Goal: Task Accomplishment & Management: Use online tool/utility

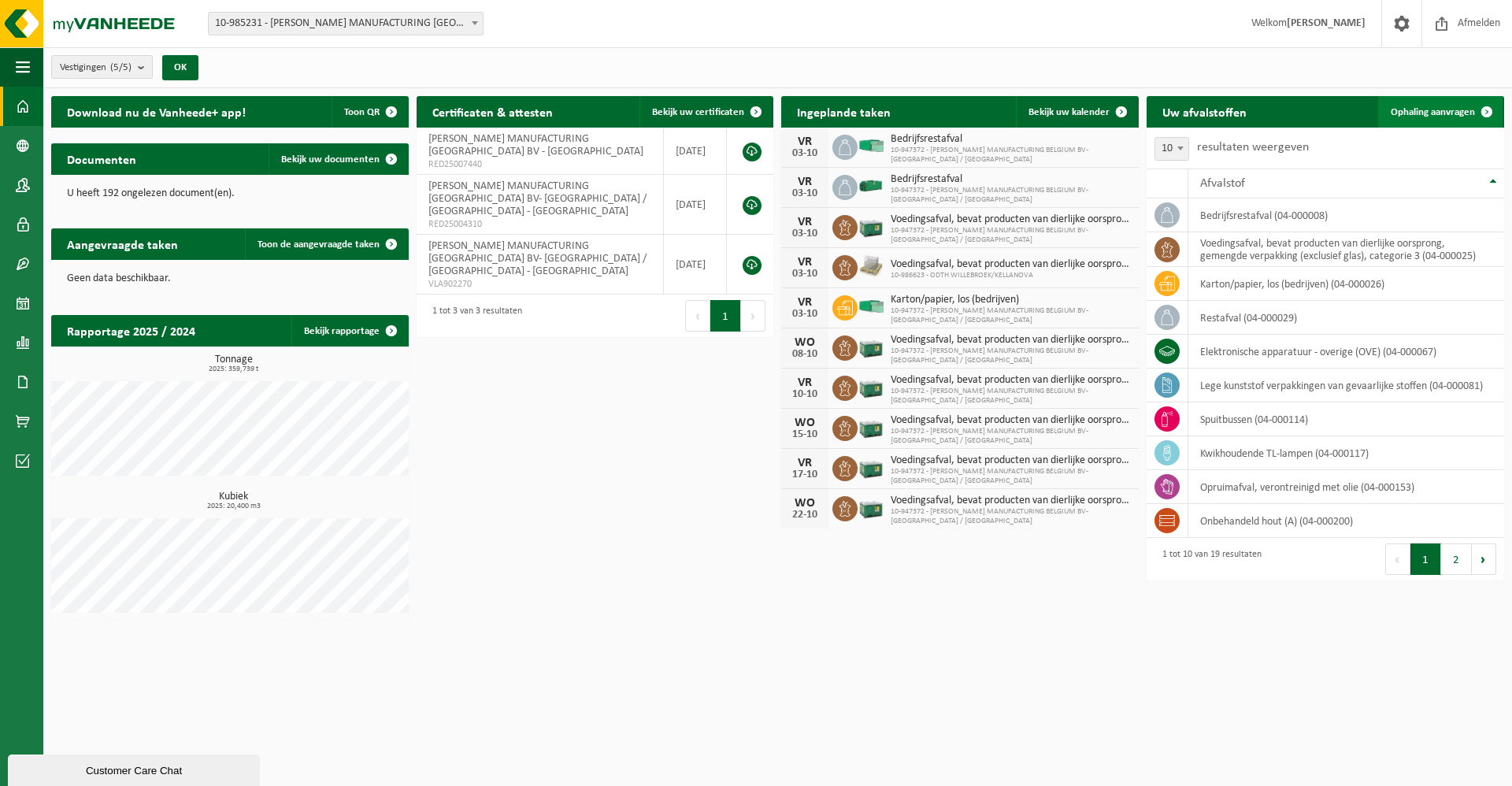
click at [719, 115] on span "Ophaling aanvragen" at bounding box center [1433, 112] width 84 height 10
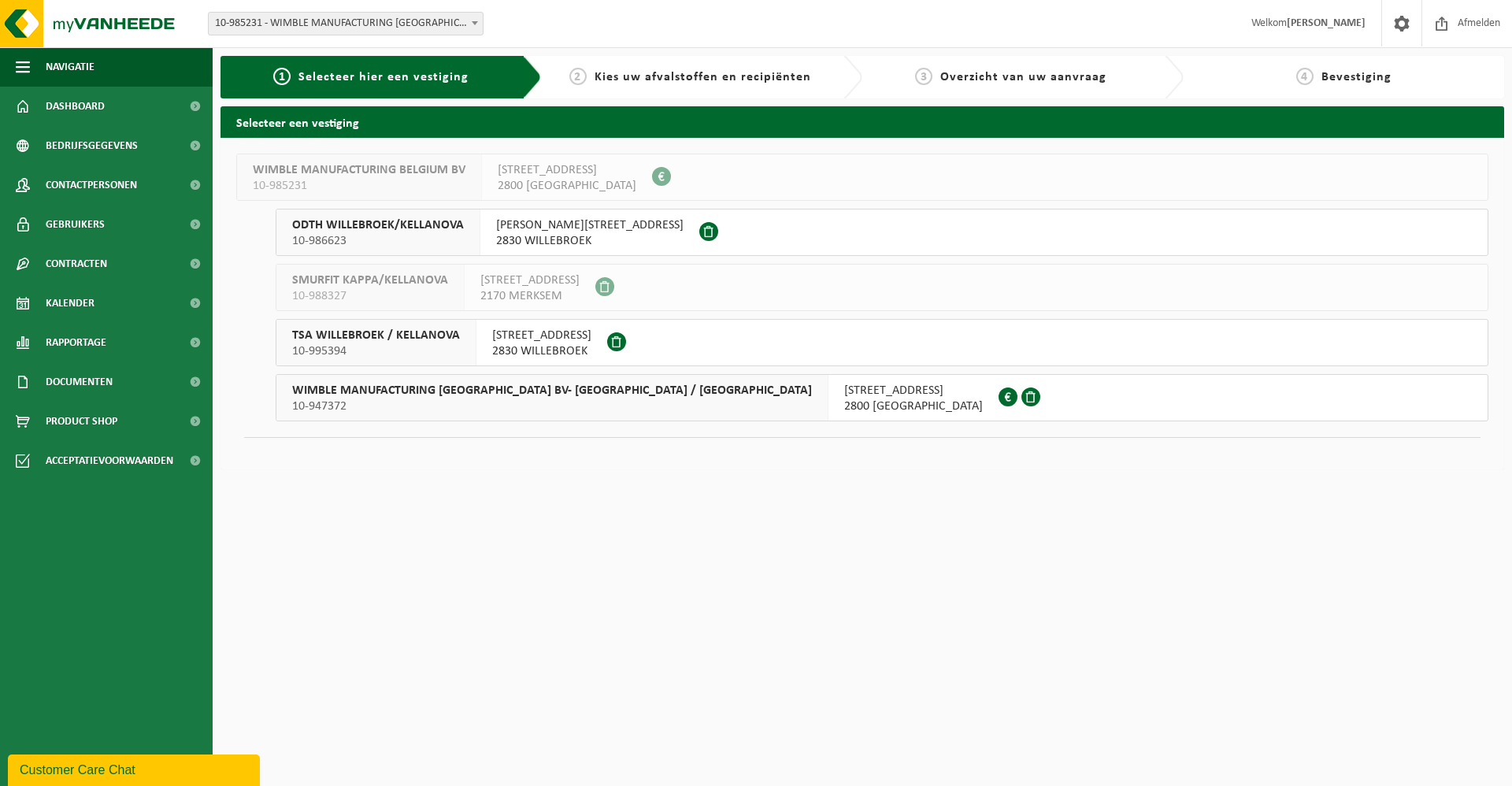
click at [457, 390] on span "WIMBLE MANUFACTURING [GEOGRAPHIC_DATA] BV- [GEOGRAPHIC_DATA] / [GEOGRAPHIC_DATA]" at bounding box center [552, 390] width 520 height 16
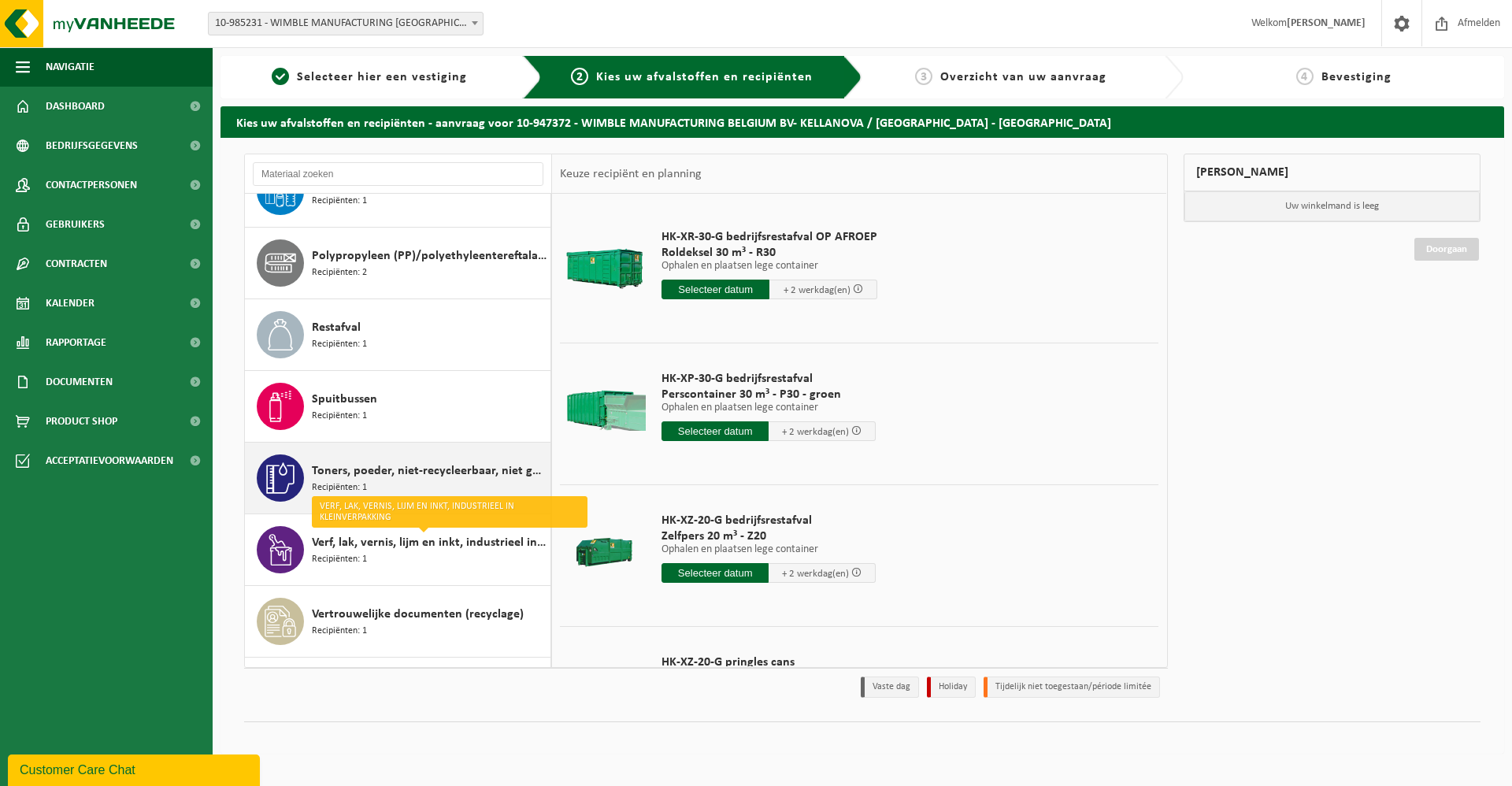
scroll to position [658, 0]
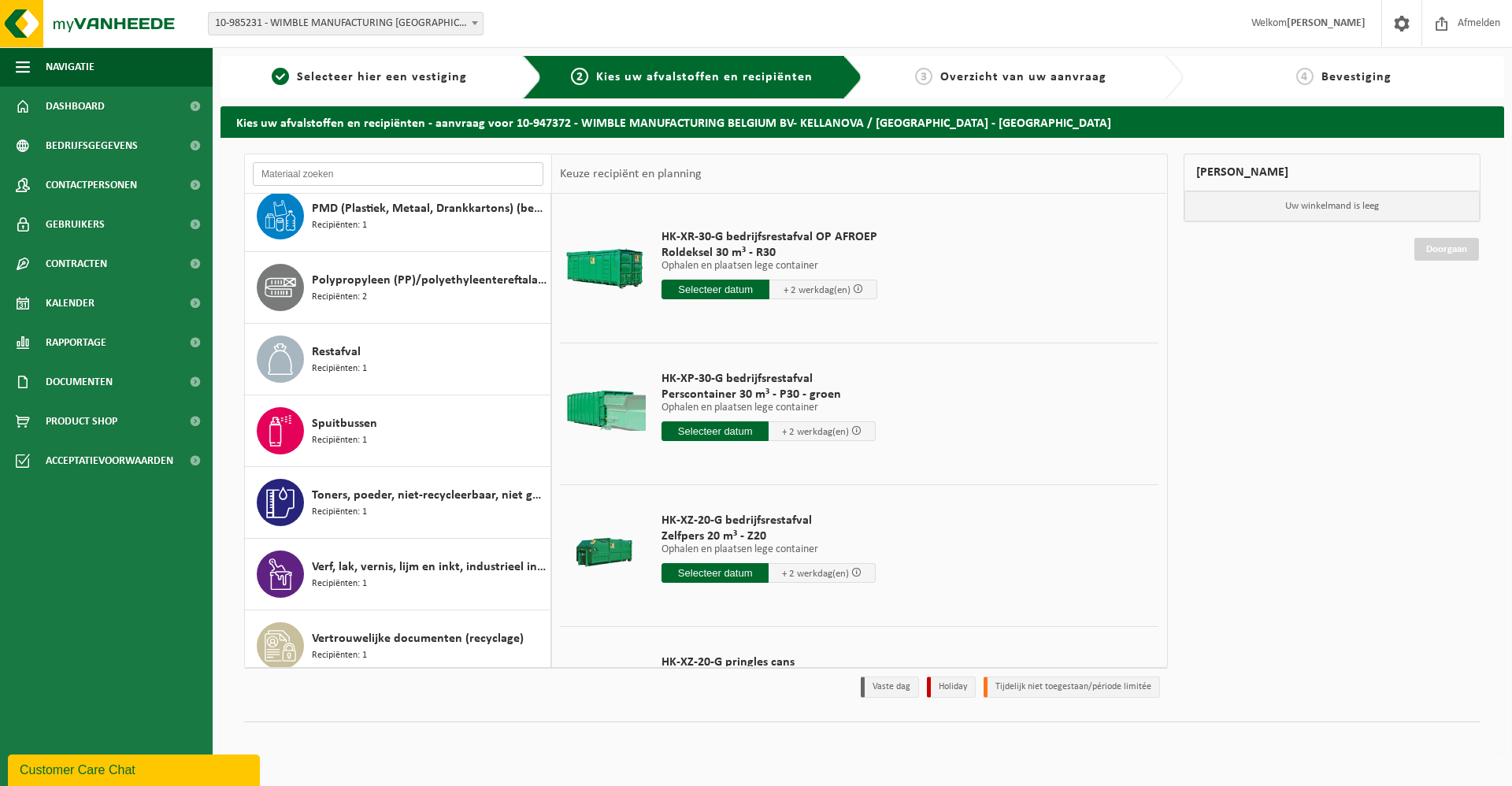
click at [293, 170] on input "text" at bounding box center [397, 174] width 291 height 24
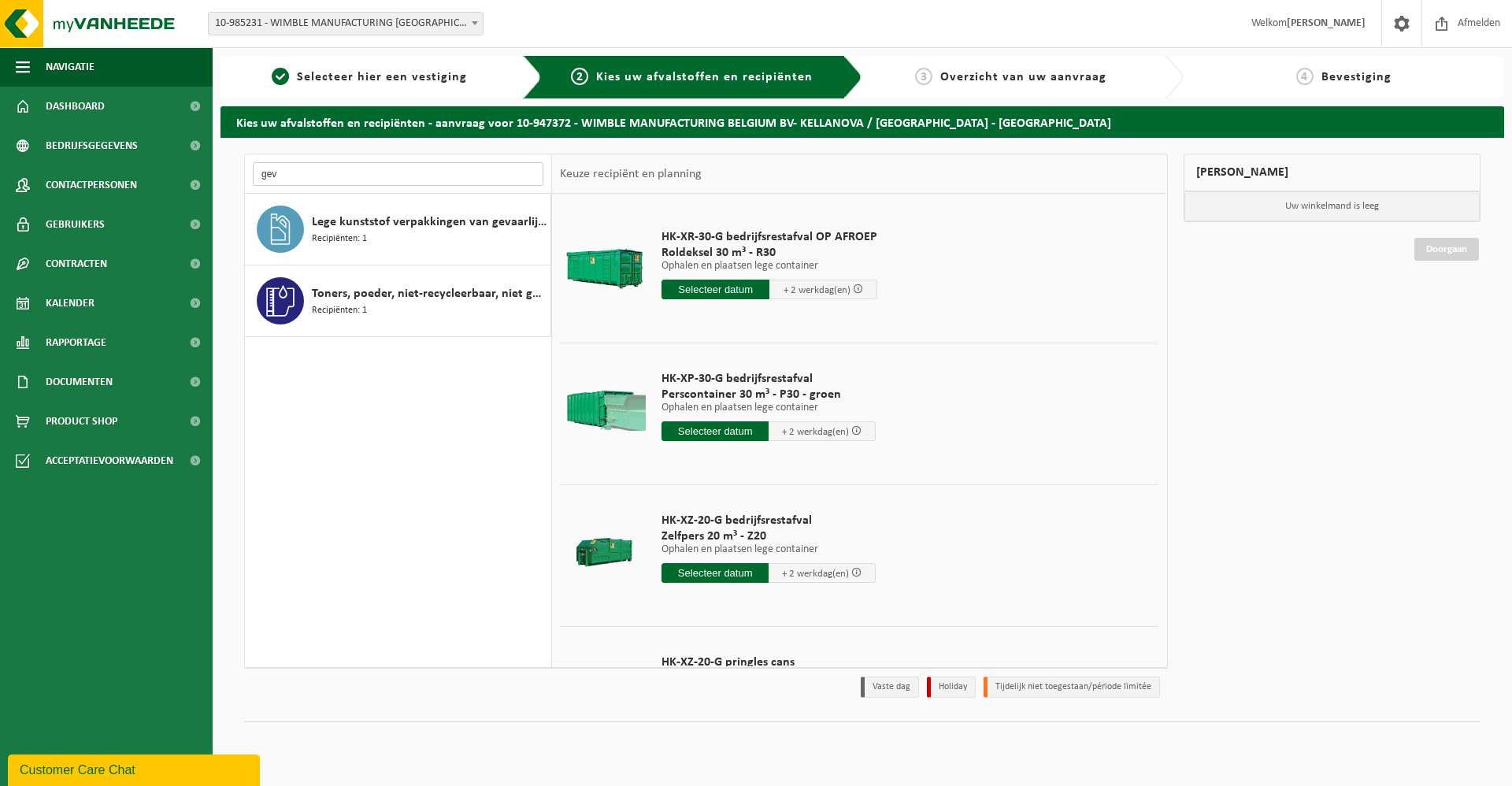
scroll to position [0, 0]
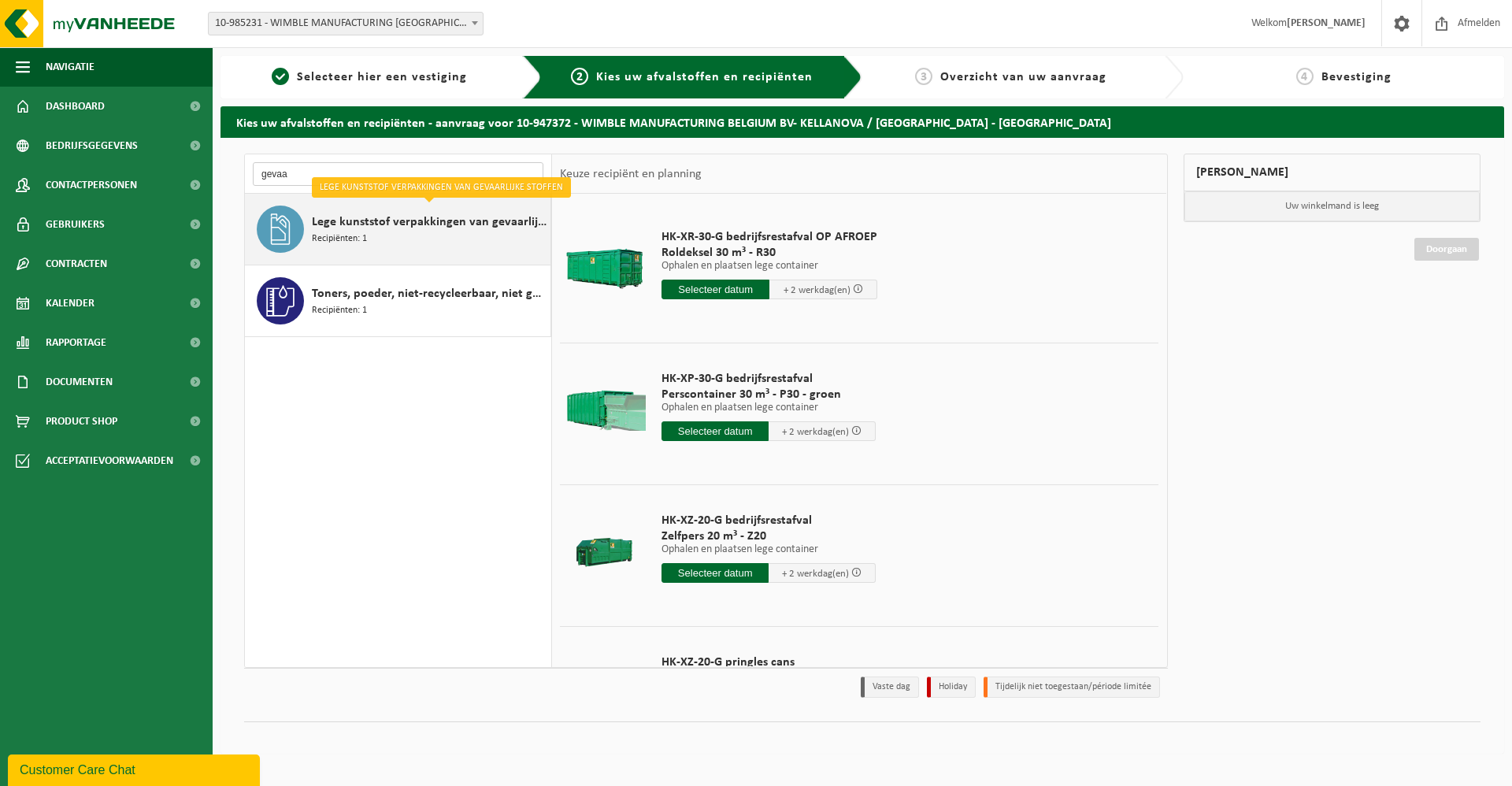
type input "gevaa"
click at [405, 222] on span "Lege kunststof verpakkingen van gevaarlijke stoffen" at bounding box center [429, 221] width 234 height 19
